Goal: Communication & Community: Answer question/provide support

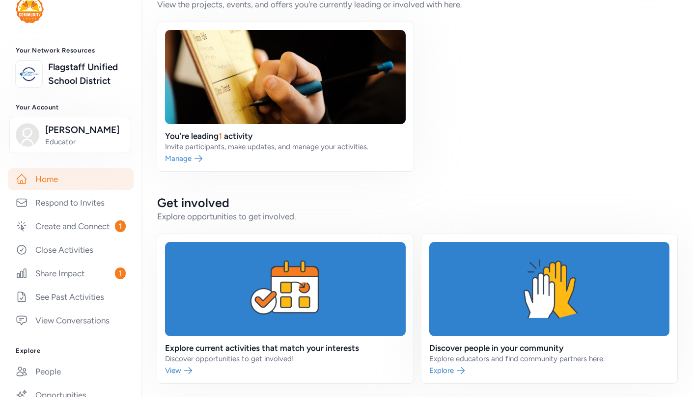
scroll to position [403, 0]
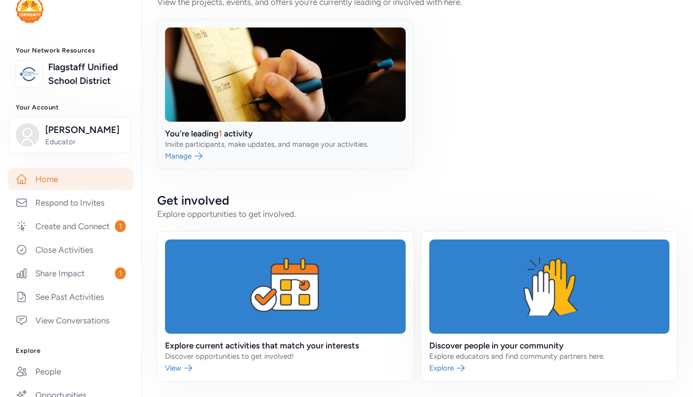
click at [230, 134] on link at bounding box center [285, 94] width 256 height 149
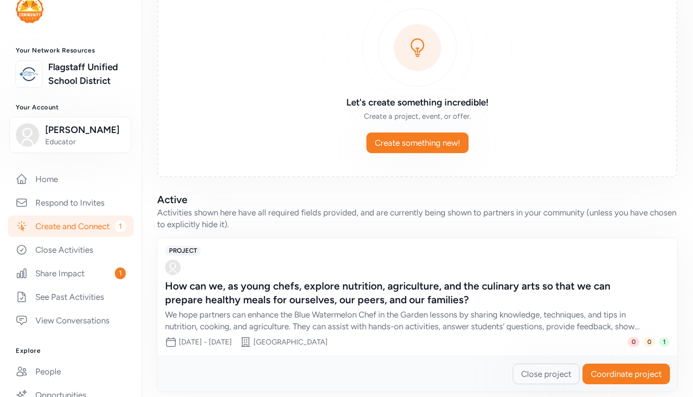
scroll to position [88, 0]
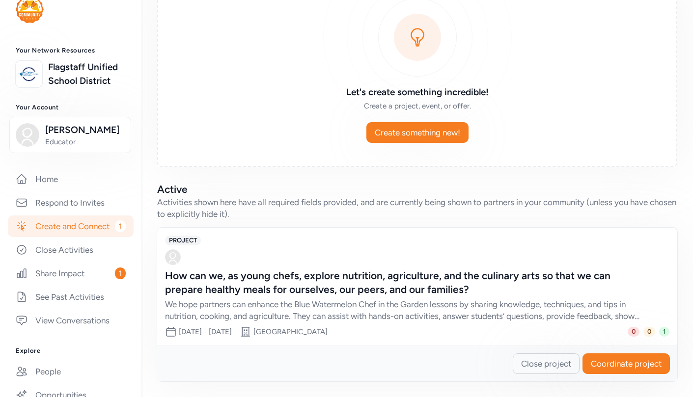
click at [414, 287] on div "How can we, as young chefs, explore nutrition, agriculture, and the culinary ar…" at bounding box center [407, 283] width 485 height 28
click at [616, 364] on span "Coordinate project" at bounding box center [626, 364] width 71 height 12
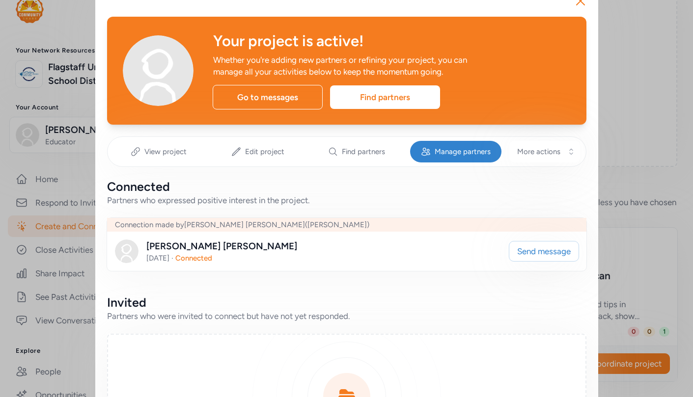
scroll to position [19, 0]
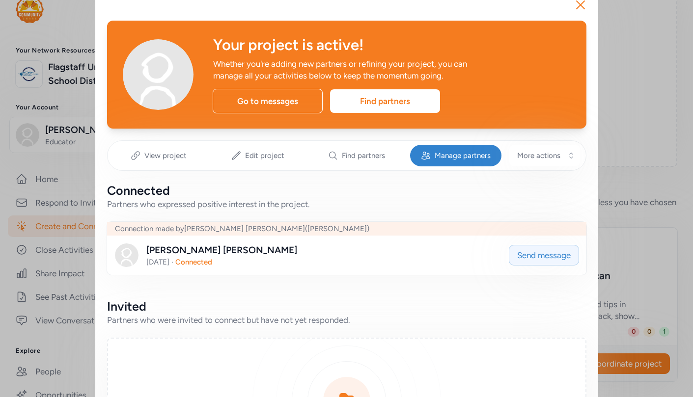
click at [526, 256] on span "Send message" at bounding box center [544, 256] width 54 height 12
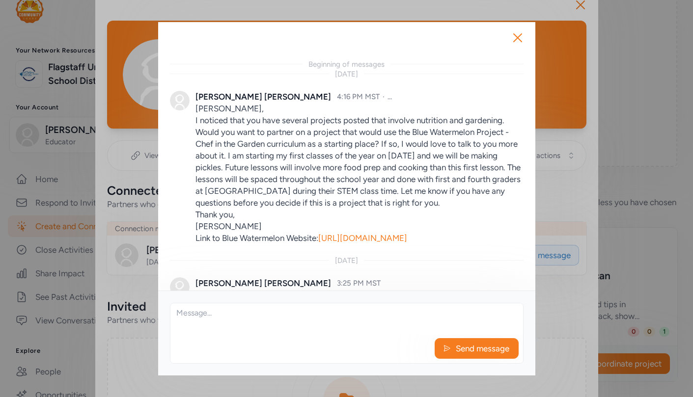
scroll to position [409, 0]
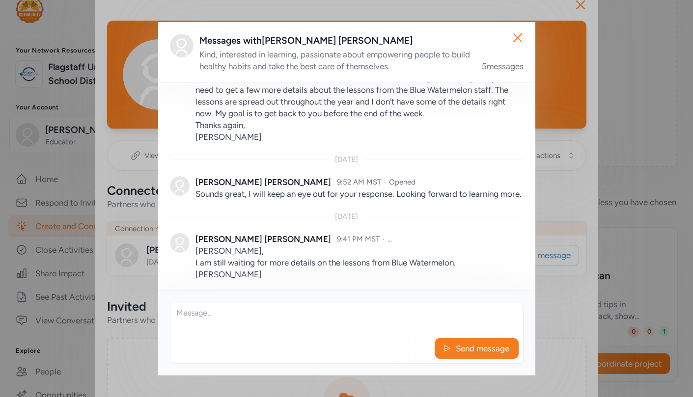
click at [264, 316] on textarea at bounding box center [346, 319] width 353 height 31
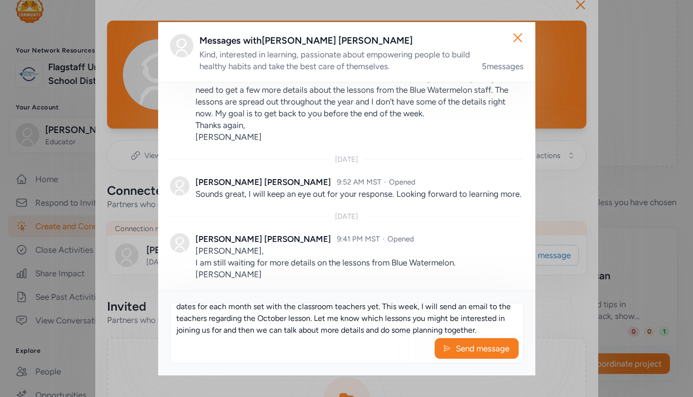
scroll to position [42, 0]
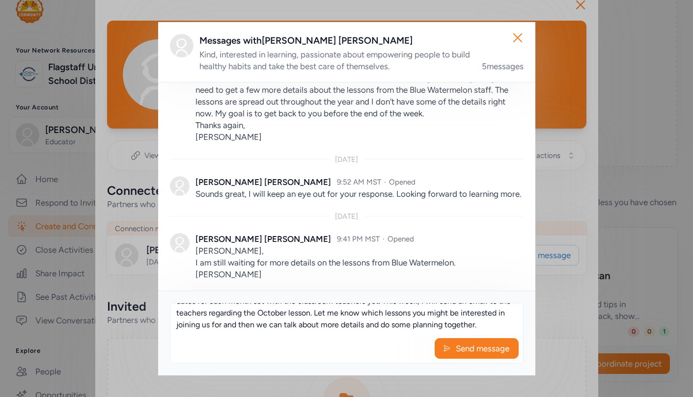
paste textarea "October - Harvest Lentil Tostada December - Jericho Lettuce, recipe still be fi…"
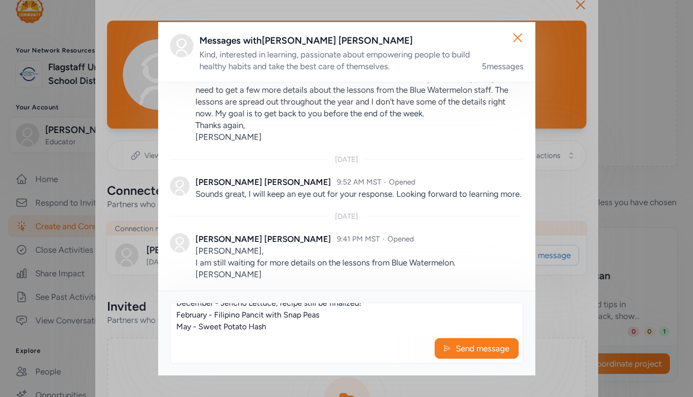
scroll to position [83, 0]
click at [279, 323] on textarea "[PERSON_NAME], Hi again! I have a list of the months and items we will be creat…" at bounding box center [346, 319] width 353 height 31
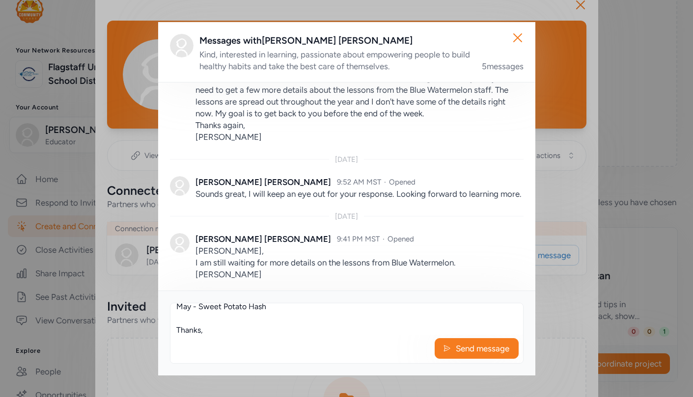
scroll to position [113, 0]
type textarea "[PERSON_NAME], Hi again! I have a list of the months and items we will be creat…"
click at [463, 346] on span "Send message" at bounding box center [483, 349] width 56 height 12
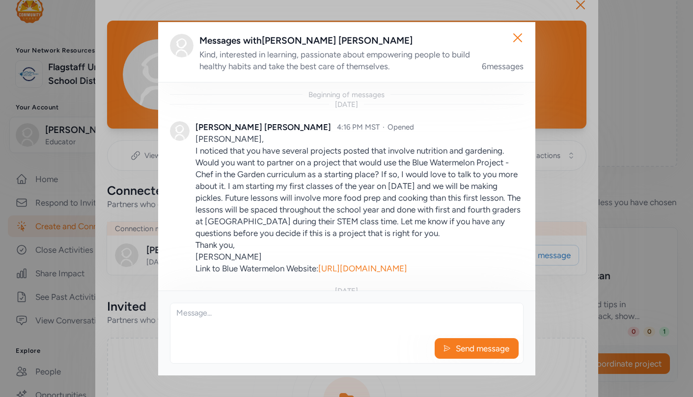
scroll to position [634, 0]
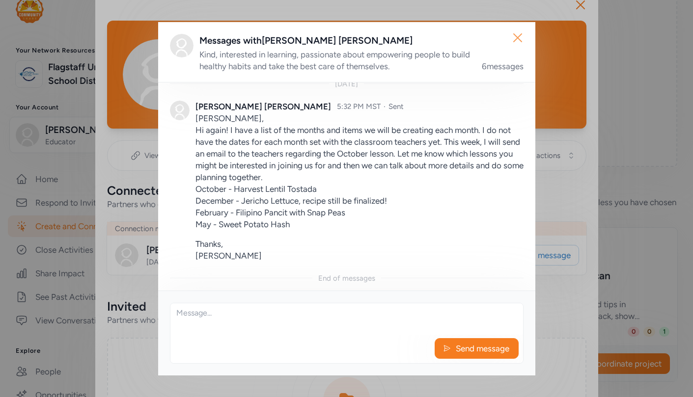
click at [517, 33] on icon "button" at bounding box center [518, 38] width 16 height 16
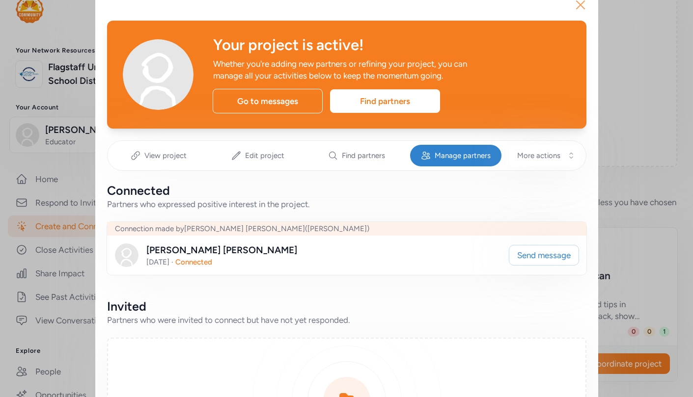
click at [581, 4] on icon "button" at bounding box center [581, 5] width 8 height 8
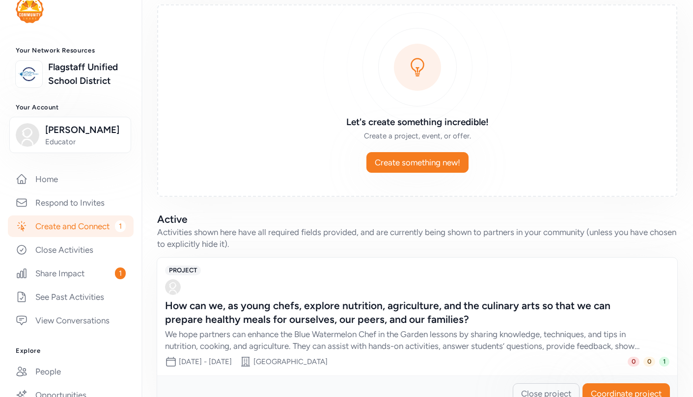
scroll to position [88, 0]
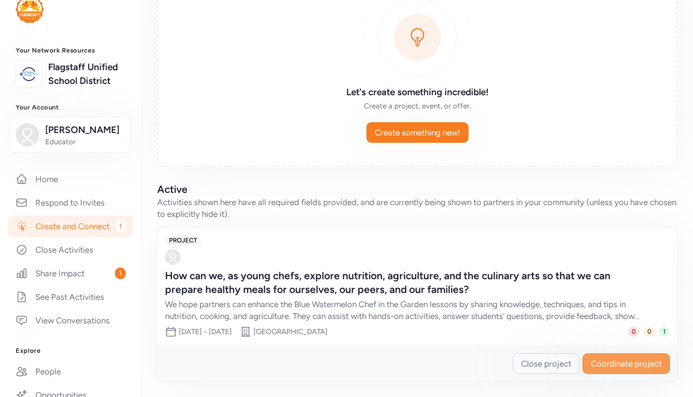
click at [628, 362] on span "Coordinate project" at bounding box center [626, 364] width 71 height 12
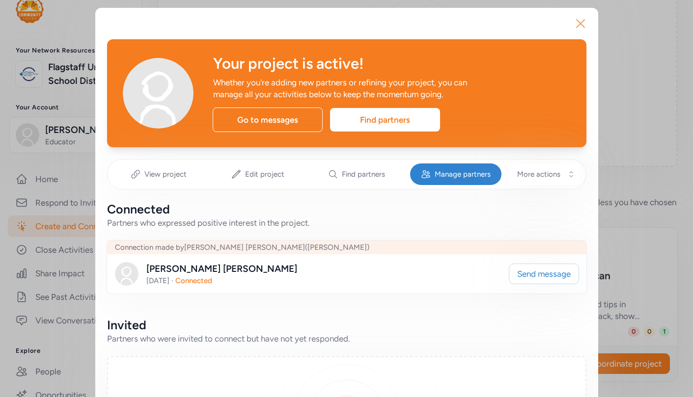
click at [584, 23] on icon "button" at bounding box center [581, 24] width 16 height 16
